Goal: Information Seeking & Learning: Understand process/instructions

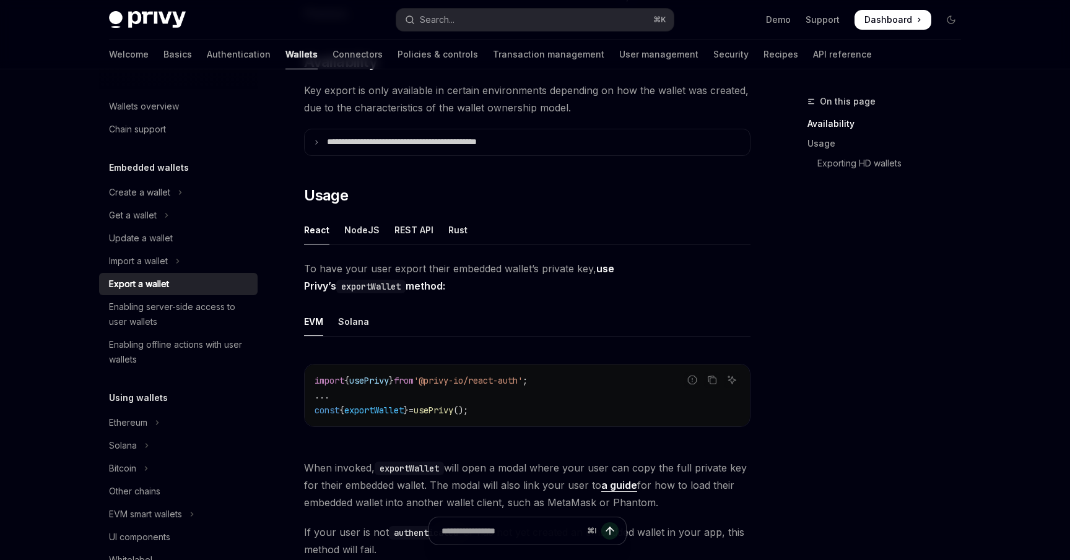
scroll to position [134, 0]
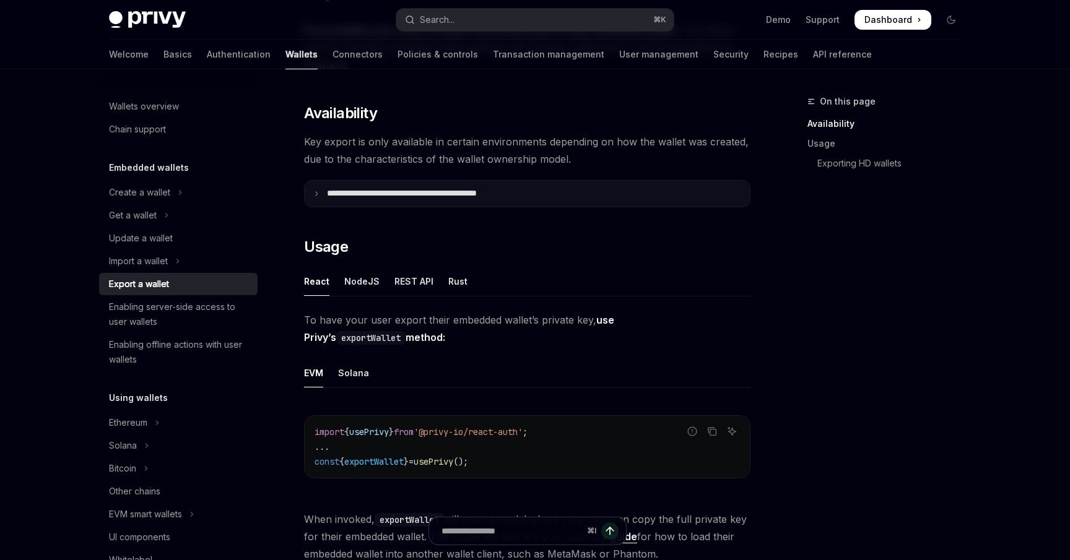
click at [318, 194] on icon at bounding box center [316, 194] width 6 height 6
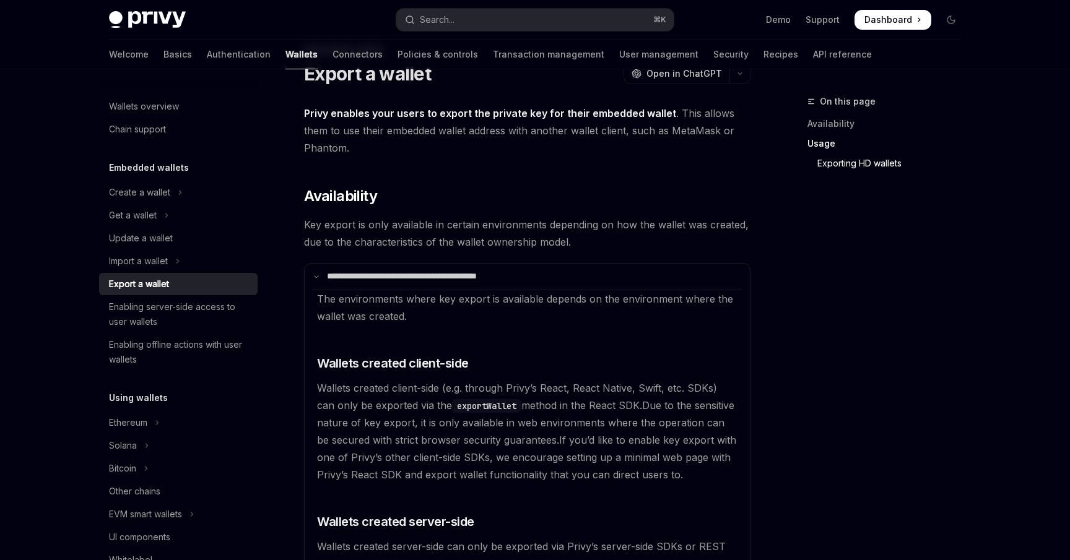
scroll to position [0, 0]
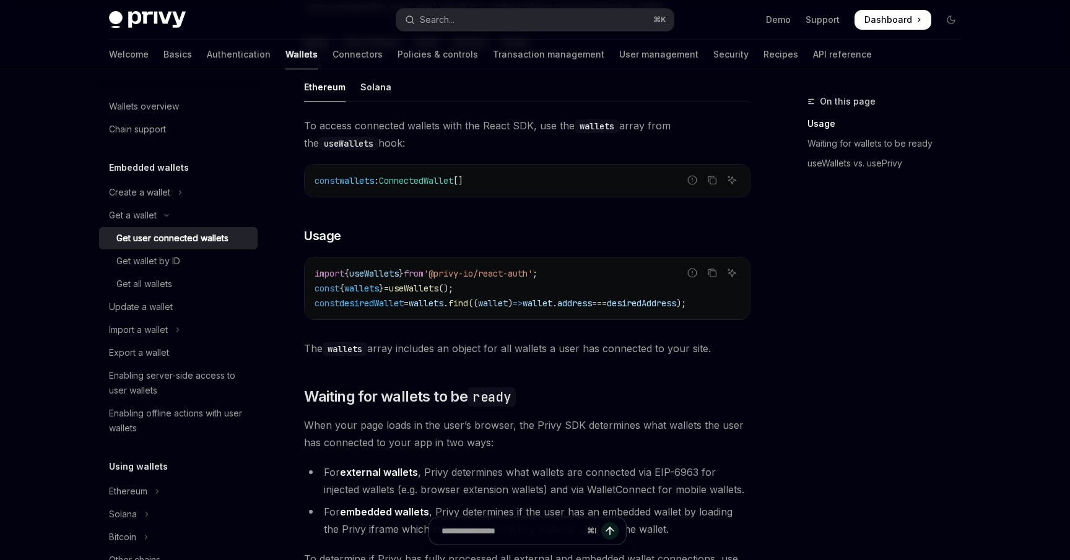
scroll to position [408, 0]
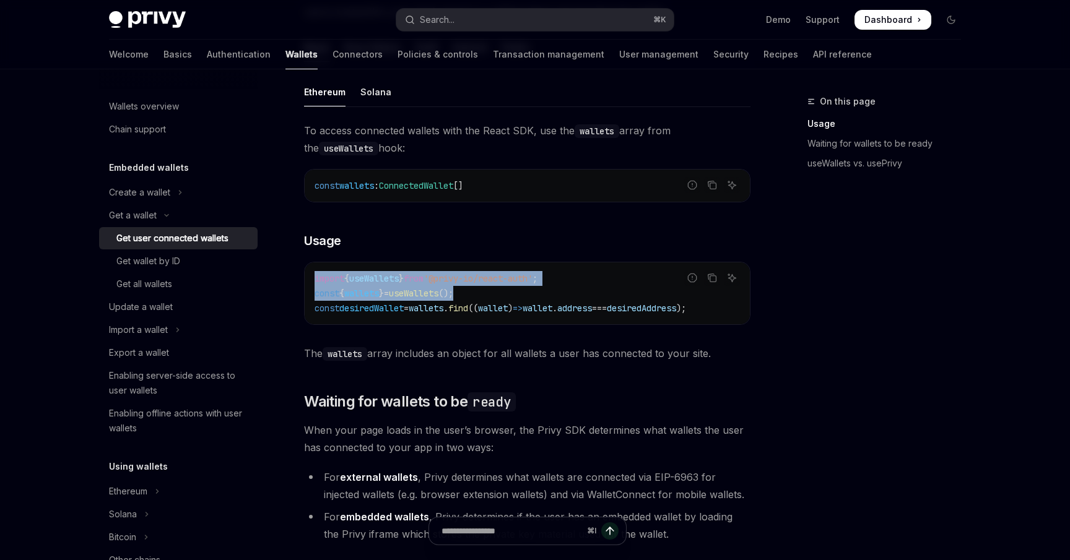
drag, startPoint x: 491, startPoint y: 292, endPoint x: 314, endPoint y: 278, distance: 177.7
click at [314, 279] on div "import { useWallets } from '@privy-io/react-auth' ; const { wallets } = useWall…" at bounding box center [527, 294] width 445 height 62
copy code "import { useWallets } from '@privy-io/react-auth' ; const { wallets } = useWall…"
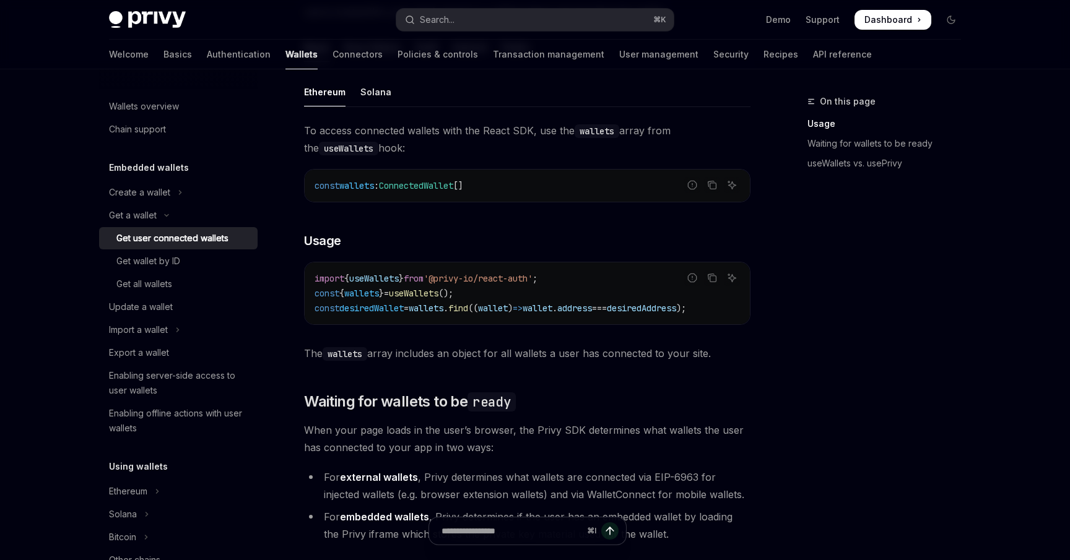
click at [874, 229] on div "On this page Usage Waiting for wallets to be ready useWallets vs. usePrivy" at bounding box center [877, 327] width 188 height 466
drag, startPoint x: 571, startPoint y: 276, endPoint x: 335, endPoint y: 282, distance: 236.0
click at [336, 283] on code "import { useWallets } from '@privy-io/react-auth' ; const { wallets } = useWall…" at bounding box center [527, 293] width 425 height 45
click at [412, 256] on div "To access connected wallets with the React SDK, use the wallets array from the …" at bounding box center [527, 242] width 447 height 240
drag, startPoint x: 471, startPoint y: 188, endPoint x: 395, endPoint y: 192, distance: 76.3
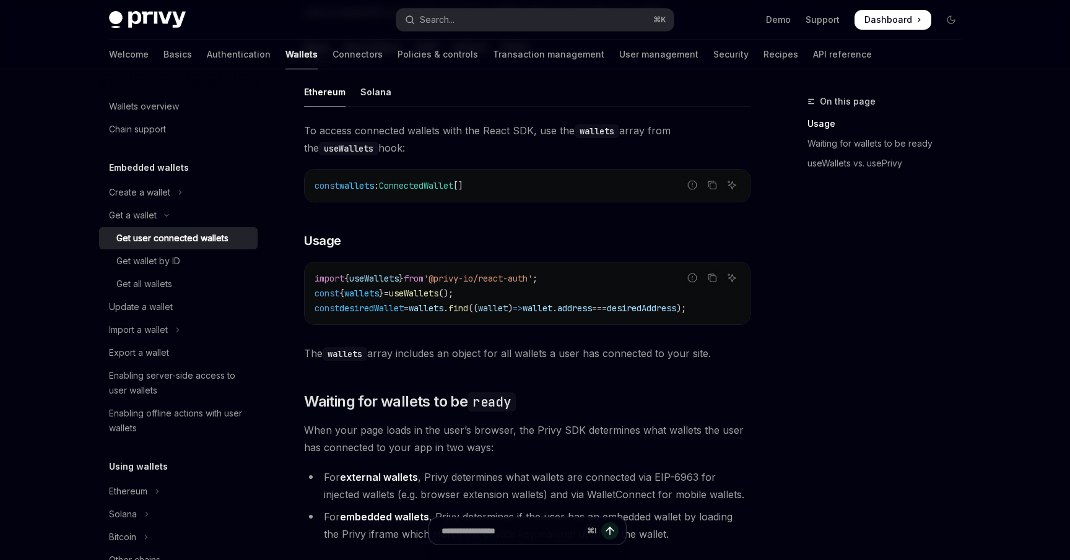
click at [395, 192] on code "const wallets : ConnectedWallet []" at bounding box center [527, 185] width 425 height 15
copy span "ConnectedWallet"
drag, startPoint x: 572, startPoint y: 279, endPoint x: 311, endPoint y: 280, distance: 260.7
click at [311, 280] on div "import { useWallets } from '@privy-io/react-auth' ; const { wallets } = useWall…" at bounding box center [527, 294] width 445 height 62
copy span "import { useWallets } from '@privy-io/react-auth' ;"
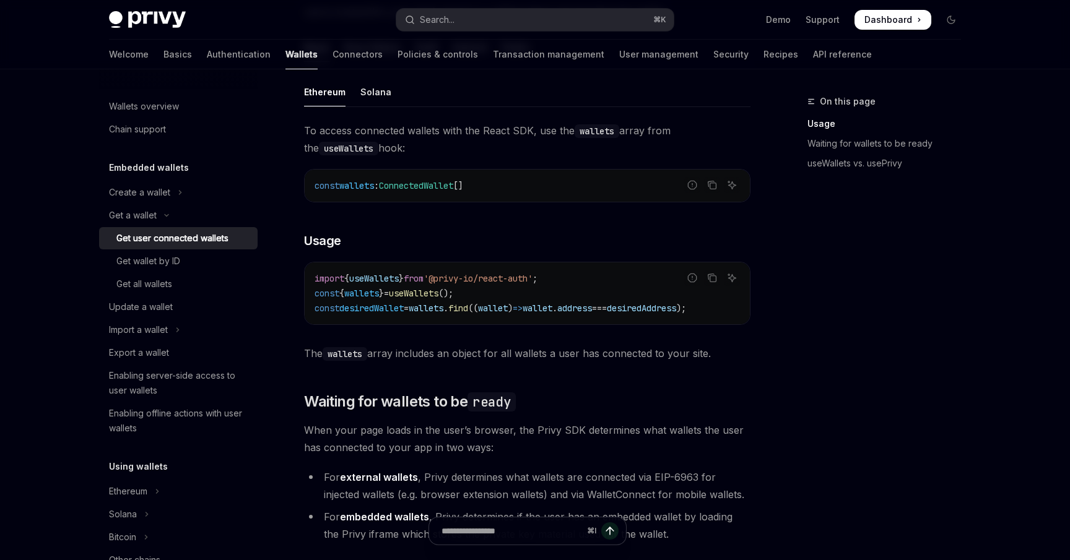
click at [809, 219] on div "On this page Usage Waiting for wallets to be ready useWallets vs. usePrivy" at bounding box center [877, 327] width 188 height 466
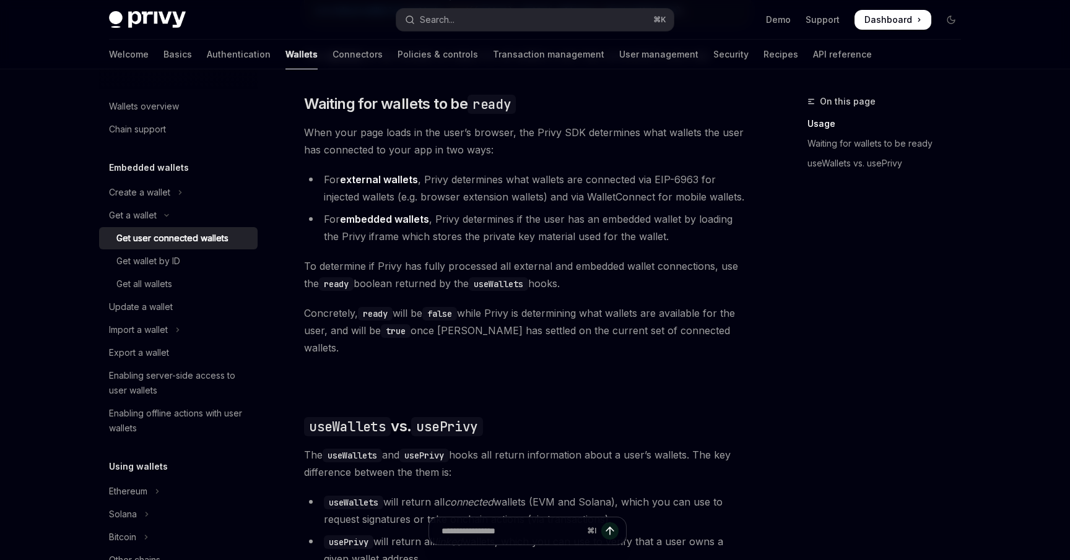
scroll to position [0, 0]
